Goal: Find specific page/section

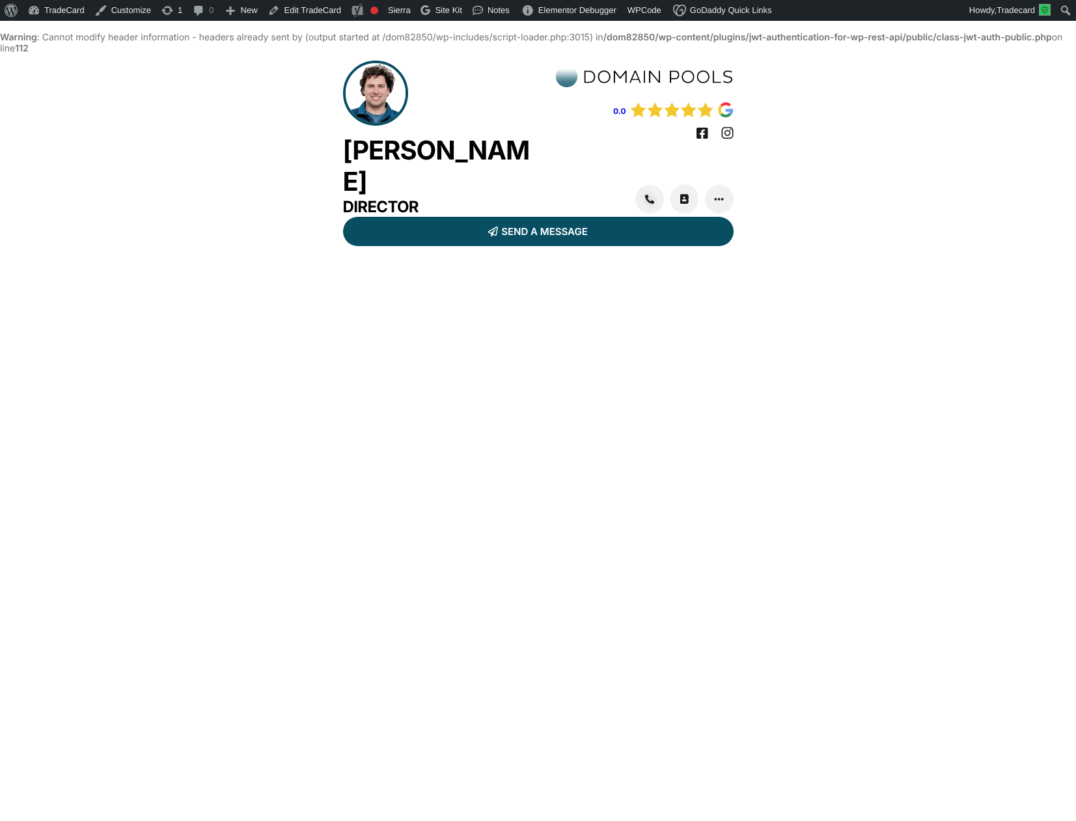
scroll to position [33, 0]
